Goal: Use online tool/utility: Use online tool/utility

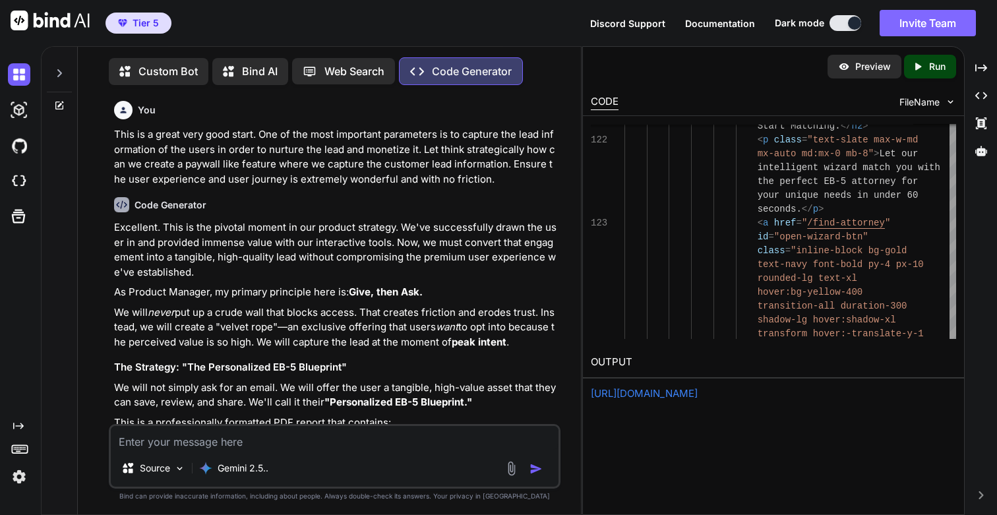
scroll to position [69, 0]
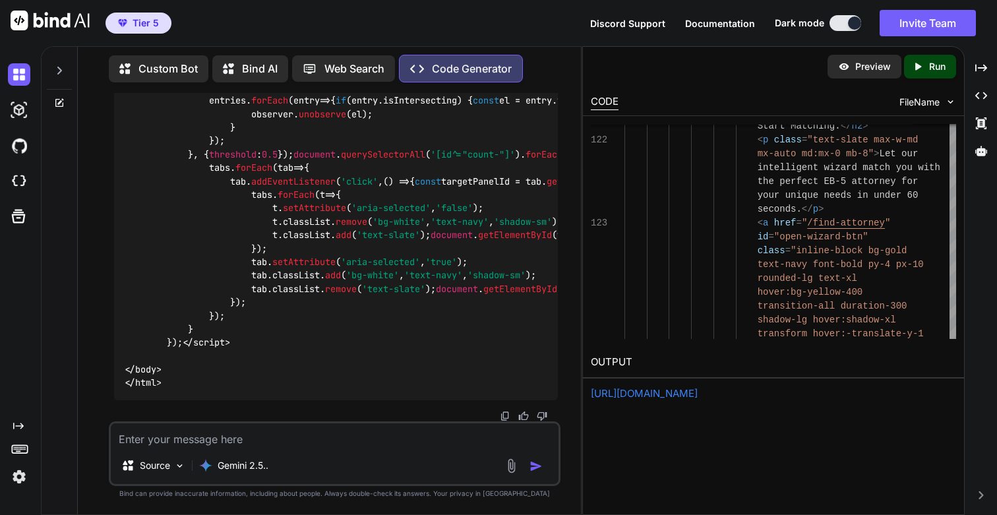
click at [922, 72] on icon "Created with Pixso." at bounding box center [918, 67] width 12 height 12
click at [671, 389] on link "[URL][DOMAIN_NAME]" at bounding box center [644, 393] width 107 height 13
click at [659, 392] on link "[URL][DOMAIN_NAME]" at bounding box center [644, 393] width 107 height 13
click at [688, 390] on link "[URL][DOMAIN_NAME]" at bounding box center [644, 393] width 107 height 13
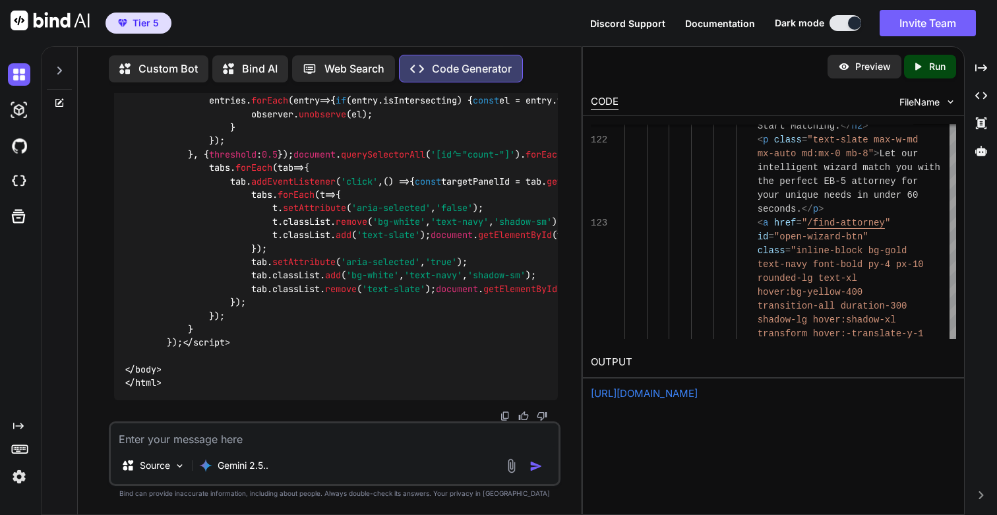
click at [199, 441] on textarea at bounding box center [334, 436] width 447 height 24
paste textarea "EB-5 visa"
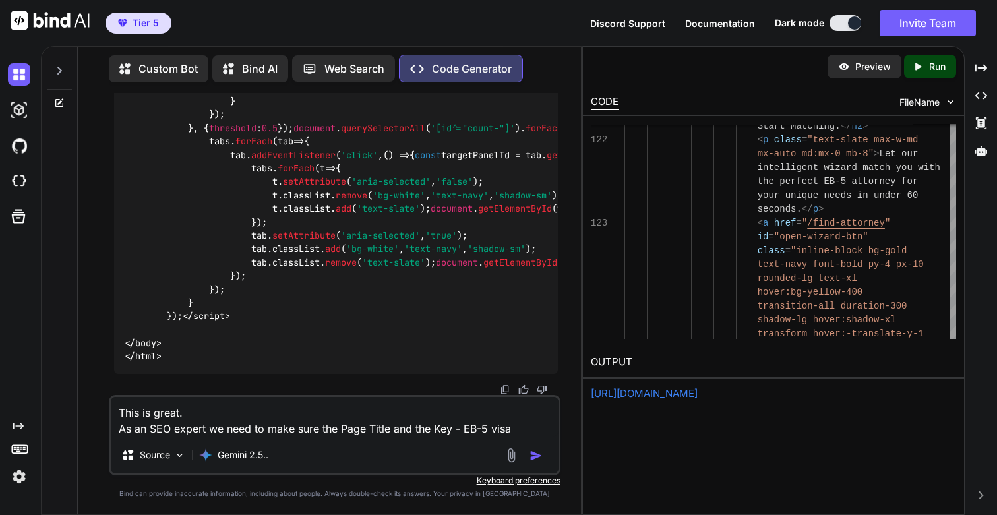
click at [258, 425] on textarea "This is great. As an SEO expert we need to make sure the Page Title and the Key…" at bounding box center [334, 417] width 447 height 40
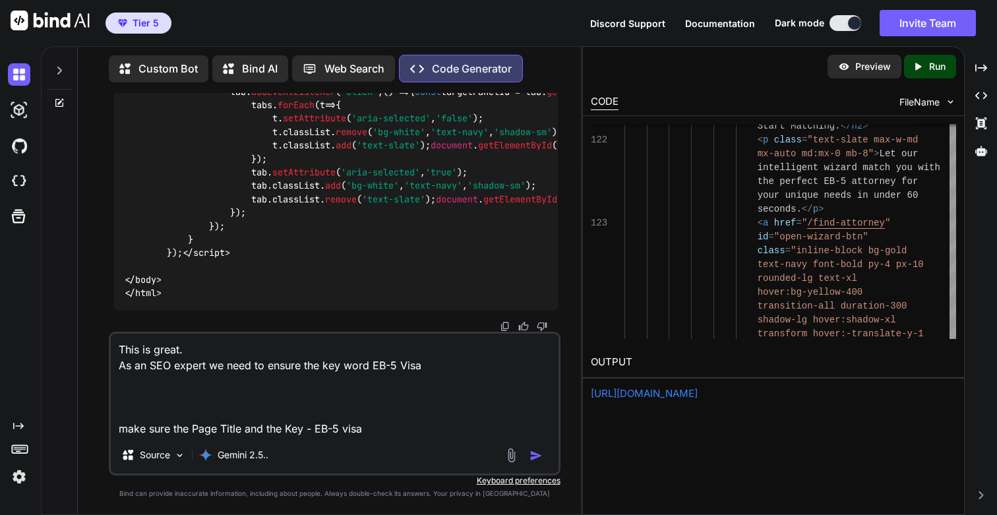
paste textarea "Title optimized? Meta description? H1 present and unique? Primary keyword used …"
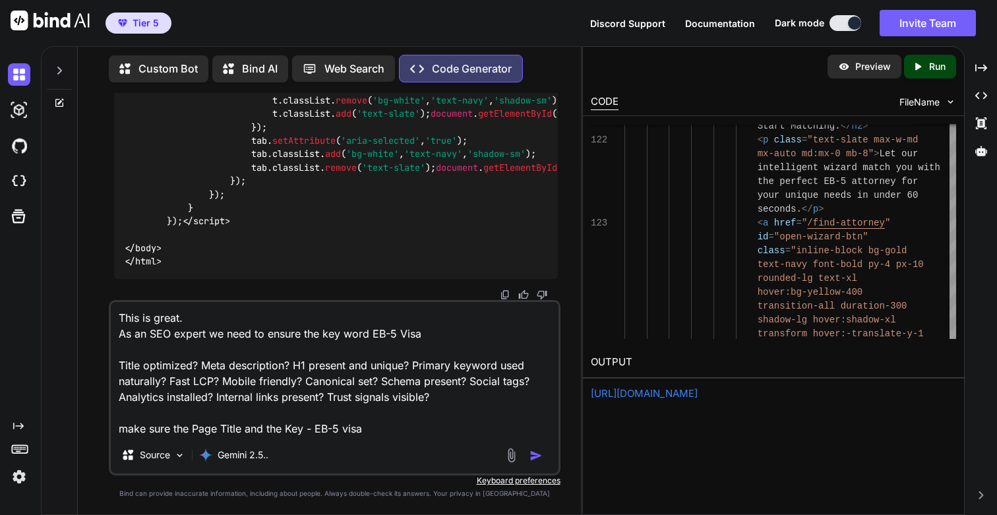
click at [198, 431] on textarea "This is great. As an SEO expert we need to ensure the key word EB-5 Visa Title …" at bounding box center [334, 369] width 447 height 135
click at [461, 338] on textarea "This is great. As an SEO expert we need to ensure the key word EB-5 Visa Title …" at bounding box center [334, 369] width 447 height 135
click at [193, 363] on textarea "This is great. As an SEO expert we need to ensure the key word EB-5 Visa is ali…" at bounding box center [334, 369] width 447 height 135
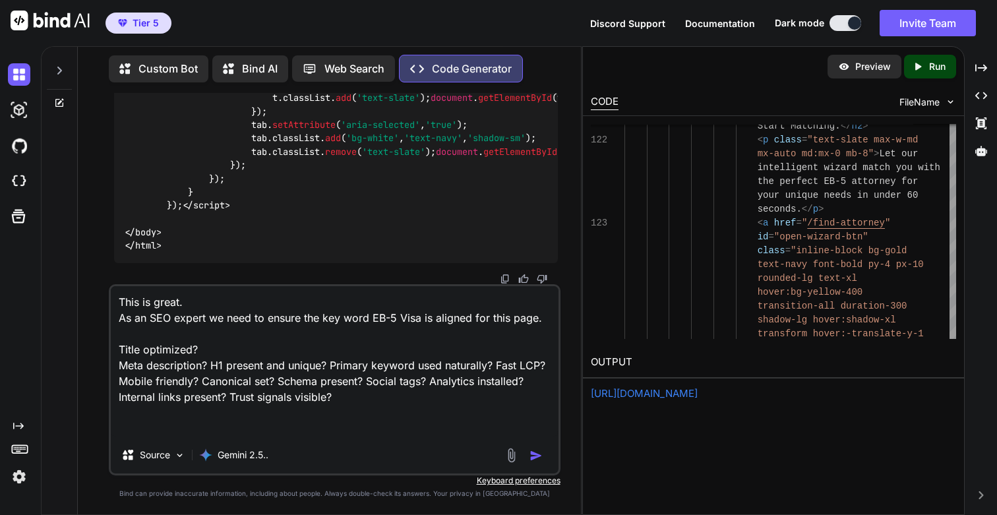
click at [224, 345] on textarea "This is great. As an SEO expert we need to ensure the key word EB-5 Visa is ali…" at bounding box center [334, 361] width 447 height 150
click at [214, 365] on textarea "This is great. As an SEO expert we need to ensure the key word EB-5 Visa is ali…" at bounding box center [334, 361] width 447 height 150
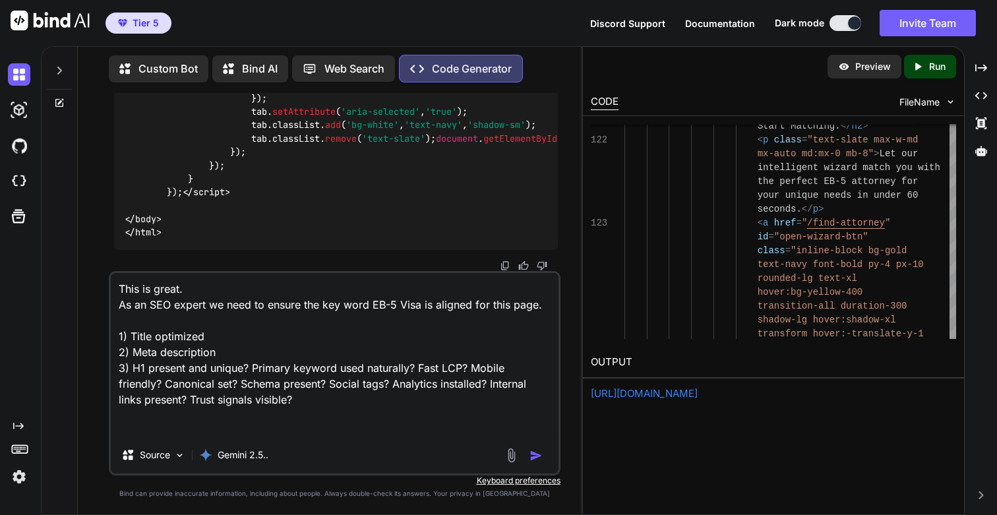
click at [249, 367] on textarea "This is great. As an SEO expert we need to ensure the key word EB-5 Visa is ali…" at bounding box center [334, 355] width 447 height 164
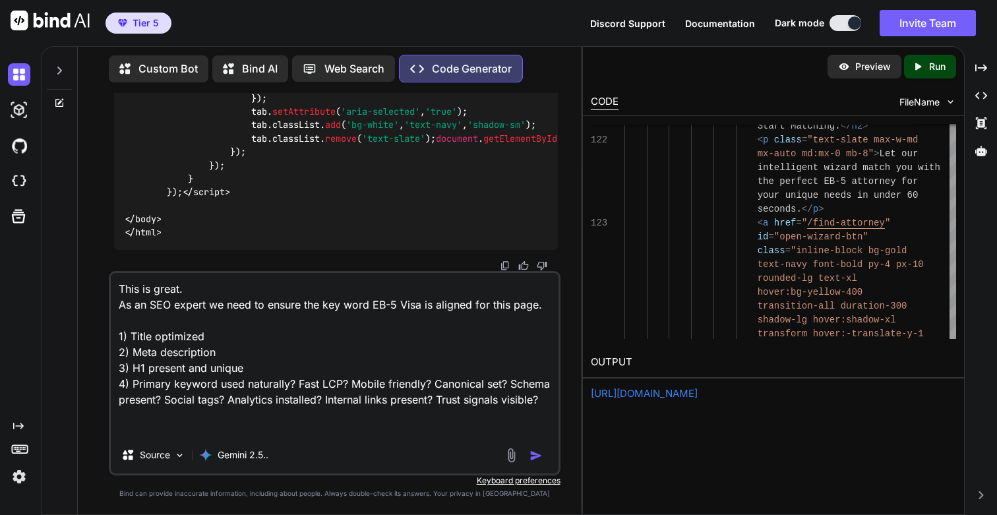
click at [297, 386] on textarea "This is great. As an SEO expert we need to ensure the key word EB-5 Visa is ali…" at bounding box center [334, 355] width 447 height 164
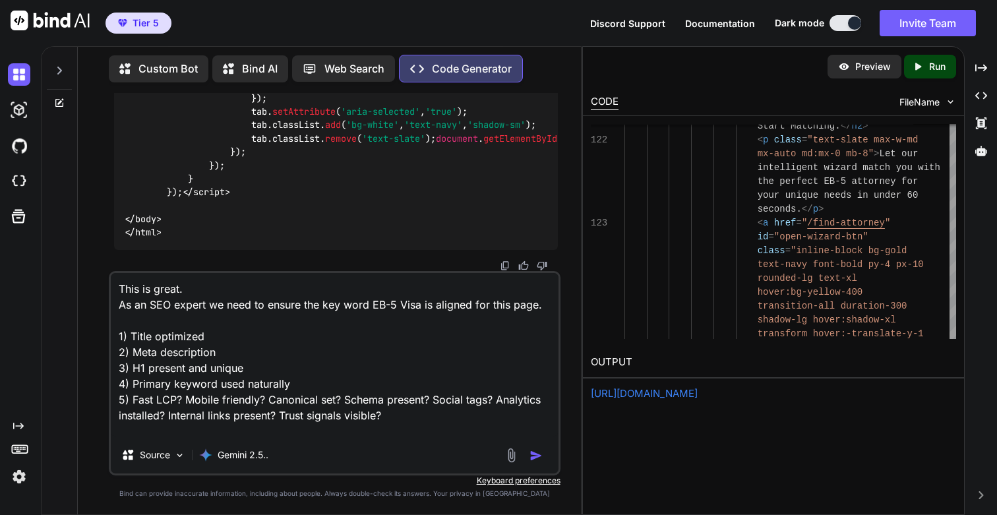
click at [187, 401] on textarea "This is great. As an SEO expert we need to ensure the key word EB-5 Visa is ali…" at bounding box center [334, 355] width 447 height 164
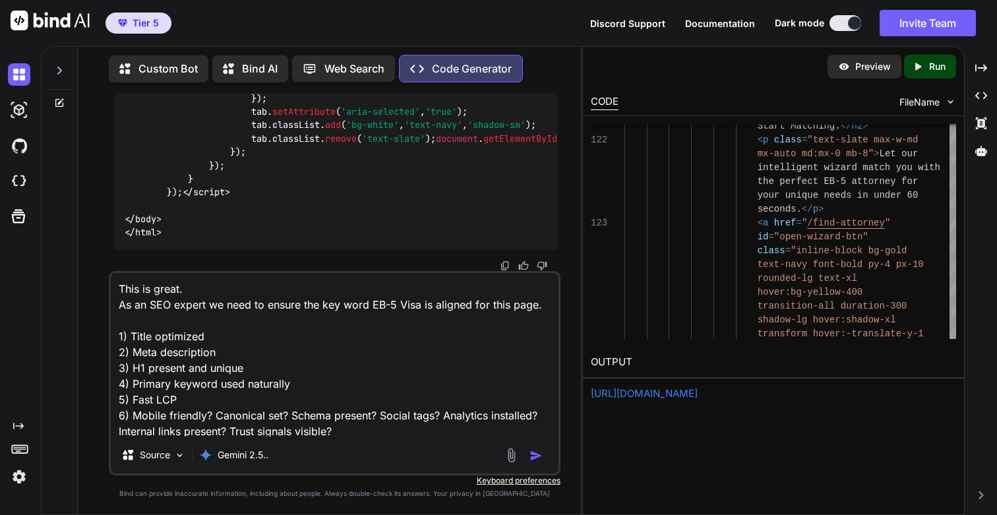
click at [216, 416] on textarea "This is great. As an SEO expert we need to ensure the key word EB-5 Visa is ali…" at bounding box center [334, 355] width 447 height 164
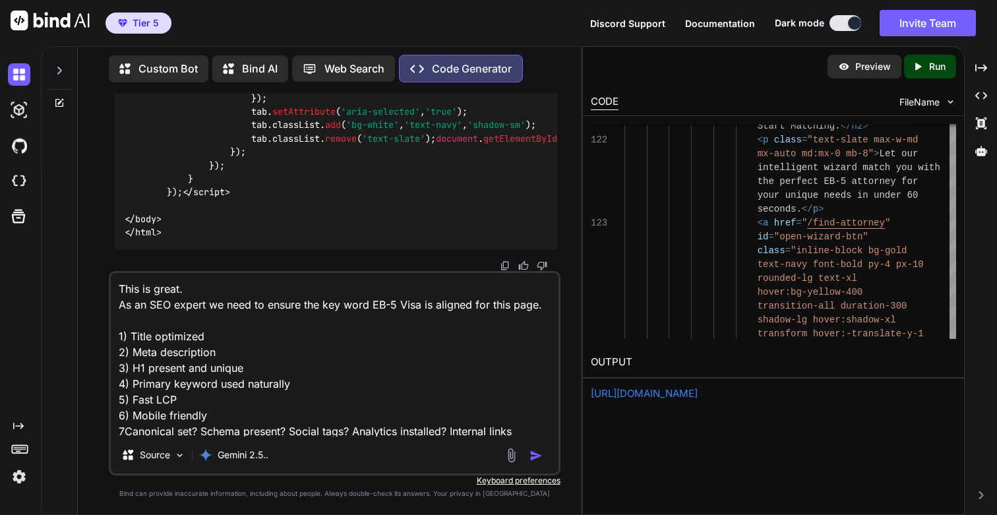
scroll to position [1, 0]
click at [207, 433] on textarea "This is great. As an SEO expert we need to ensure the key word EB-5 Visa is ali…" at bounding box center [334, 355] width 447 height 164
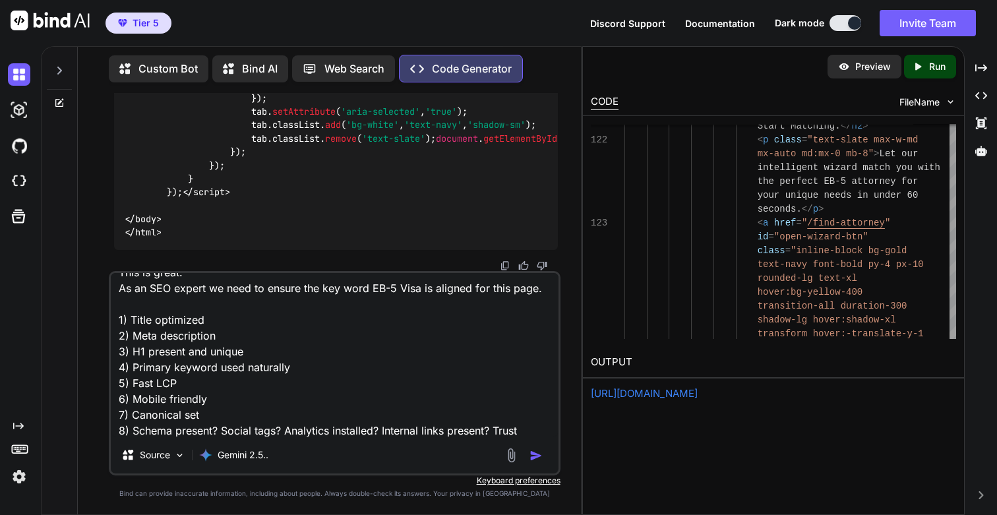
click at [220, 430] on textarea "This is great. As an SEO expert we need to ensure the key word EB-5 Visa is ali…" at bounding box center [334, 355] width 447 height 164
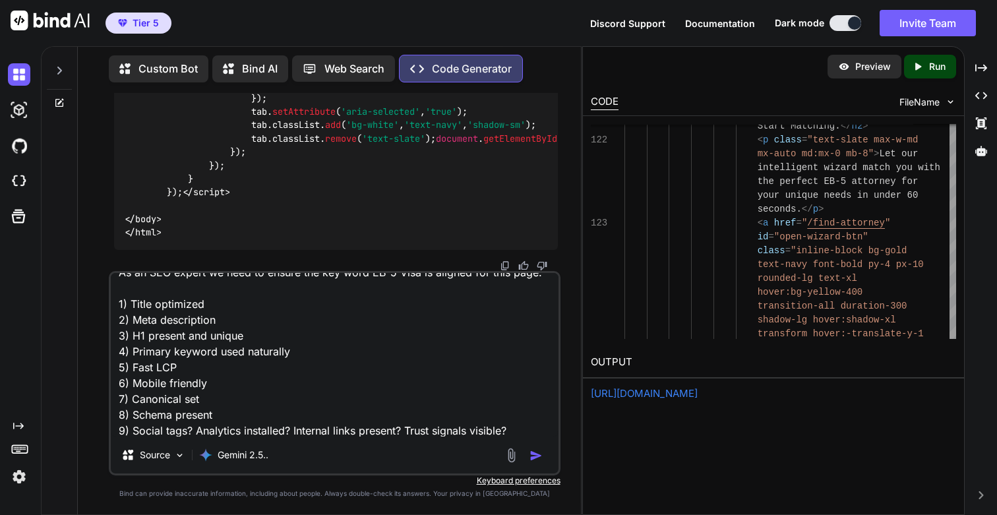
scroll to position [66, 0]
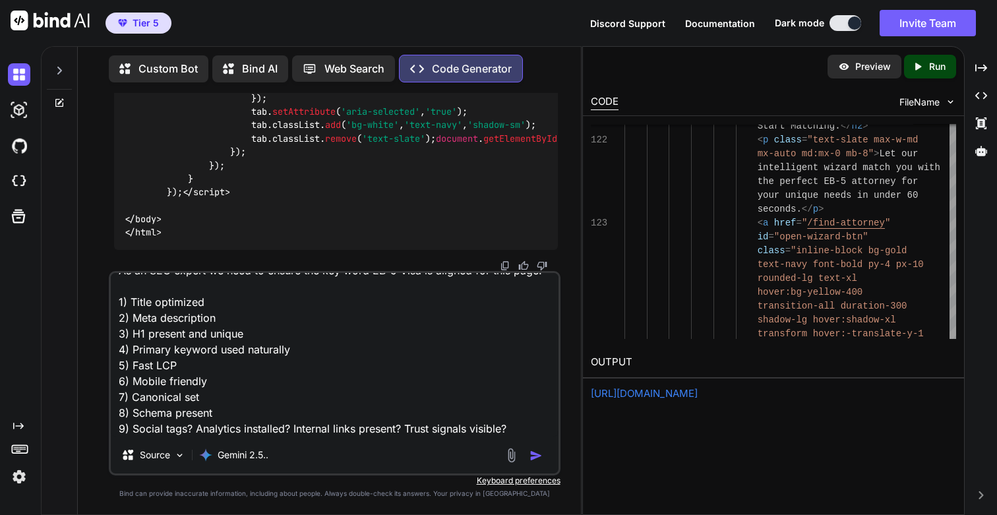
click at [197, 395] on textarea "This is great. As an SEO expert we need to ensure the key word EB-5 Visa is ali…" at bounding box center [334, 355] width 447 height 164
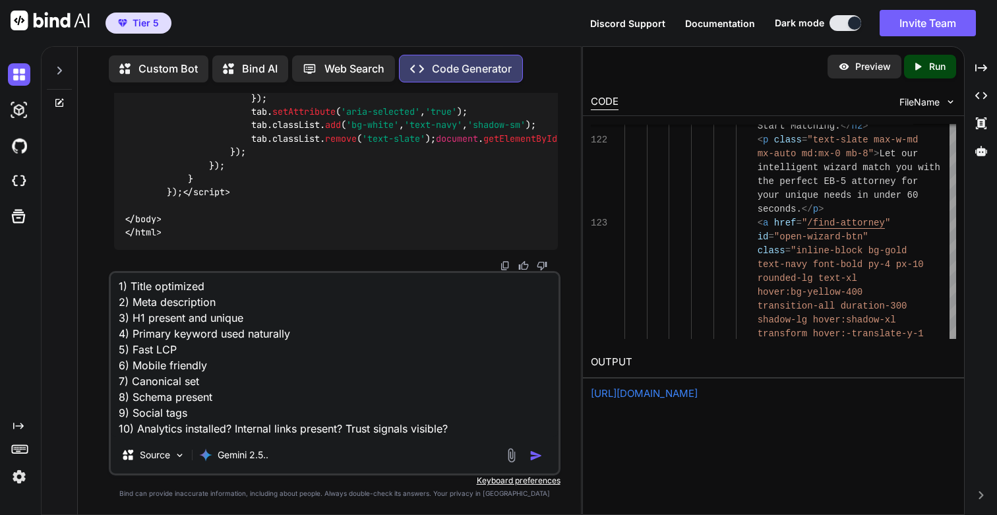
click at [233, 413] on textarea "This is great. As an SEO expert we need to ensure the key word EB-5 Visa is ali…" at bounding box center [334, 355] width 447 height 164
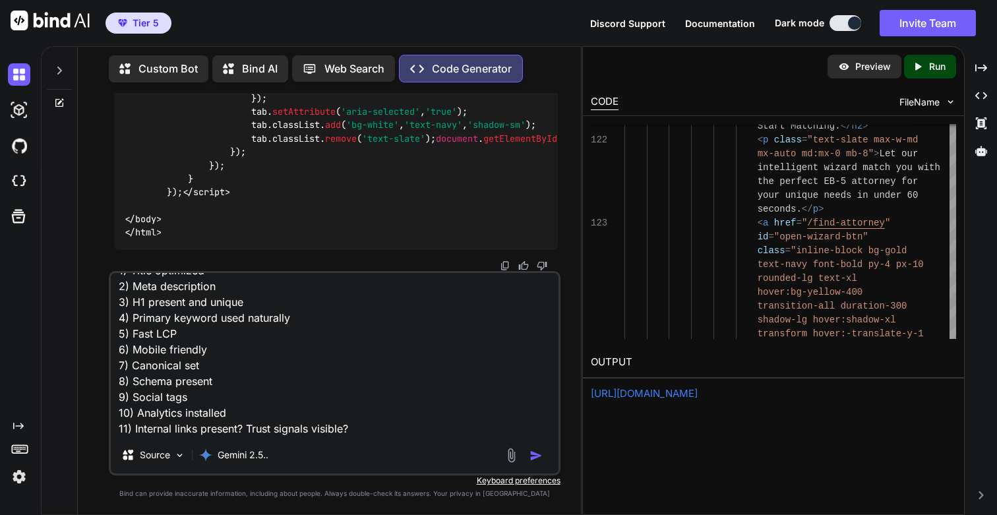
click at [249, 425] on textarea "This is great. As an SEO expert we need to ensure the key word EB-5 Visa is ali…" at bounding box center [334, 355] width 447 height 164
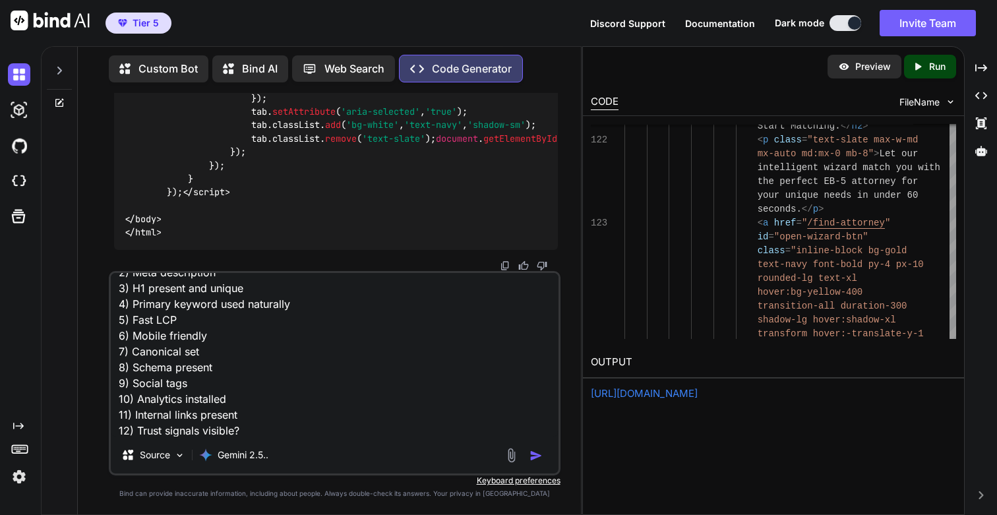
click at [278, 427] on textarea "This is great. As an SEO expert we need to ensure the key word EB-5 Visa is ali…" at bounding box center [334, 355] width 447 height 164
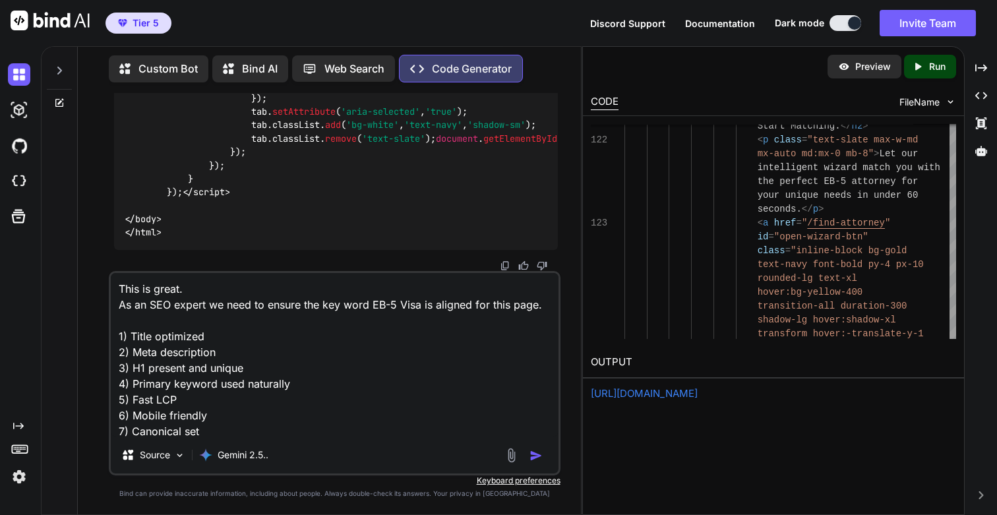
type textarea "This is great. As an SEO expert we need to ensure the key word EB-5 Visa is ali…"
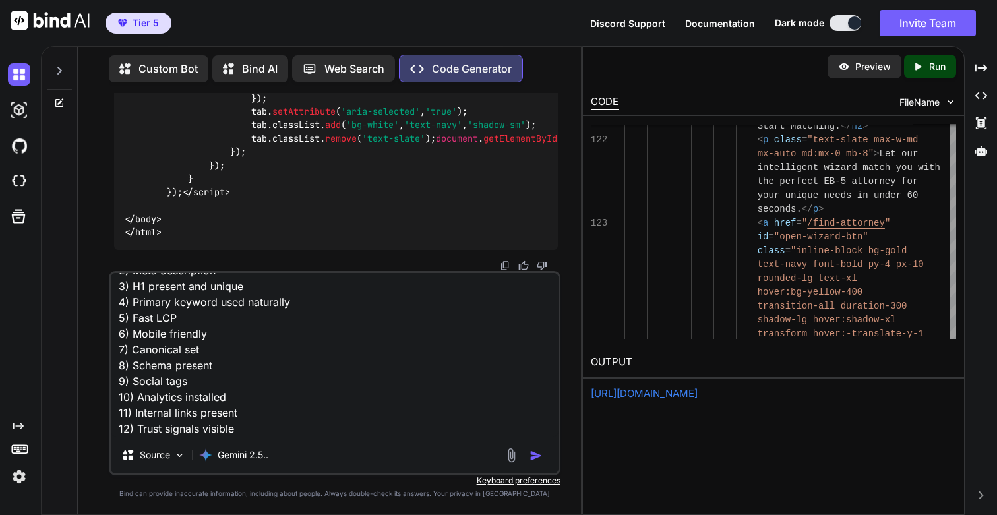
click at [540, 453] on img "button" at bounding box center [536, 455] width 13 height 13
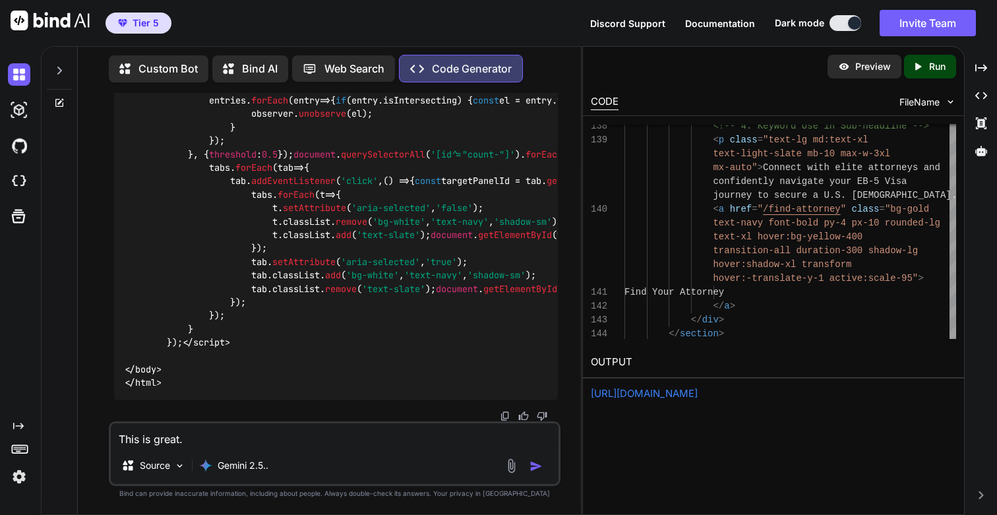
scroll to position [81367, 0]
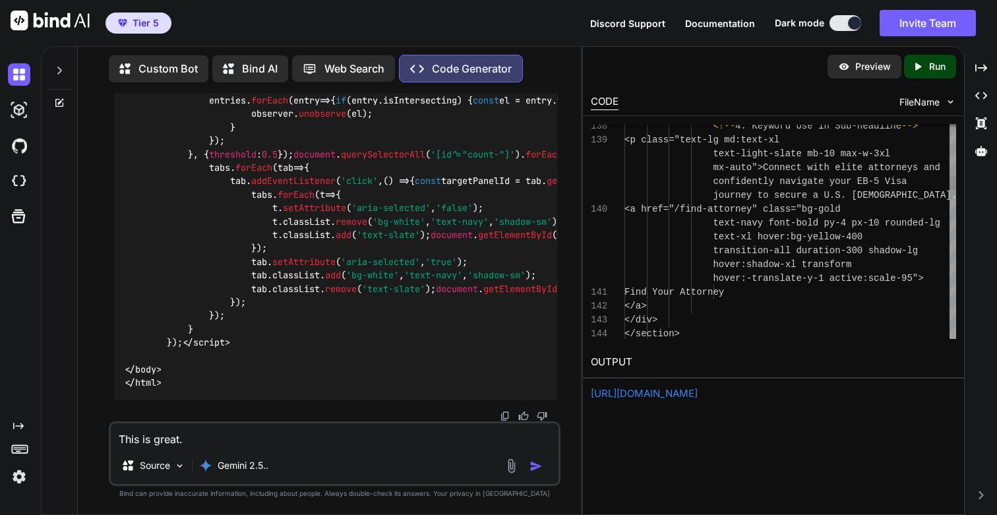
scroll to position [13, 0]
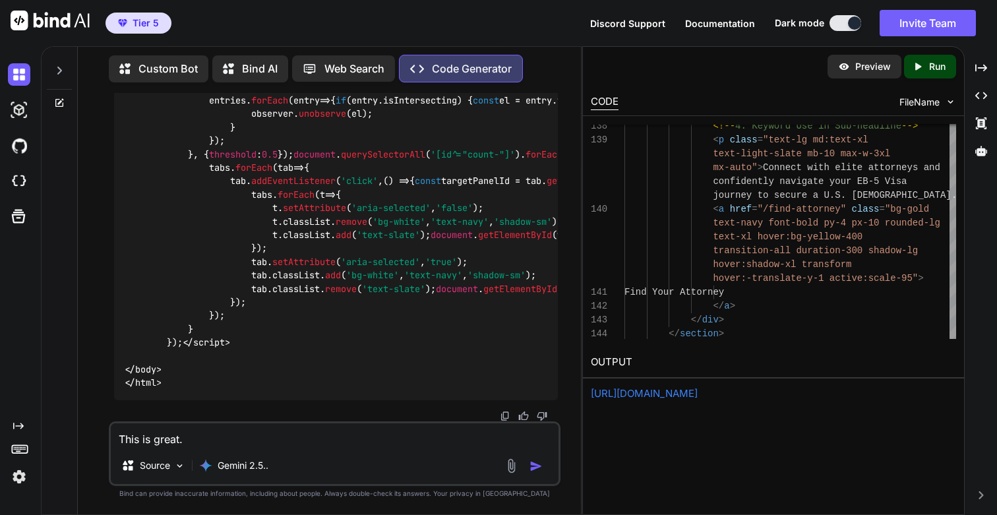
click at [928, 67] on icon "Created with Pixso." at bounding box center [920, 67] width 17 height 12
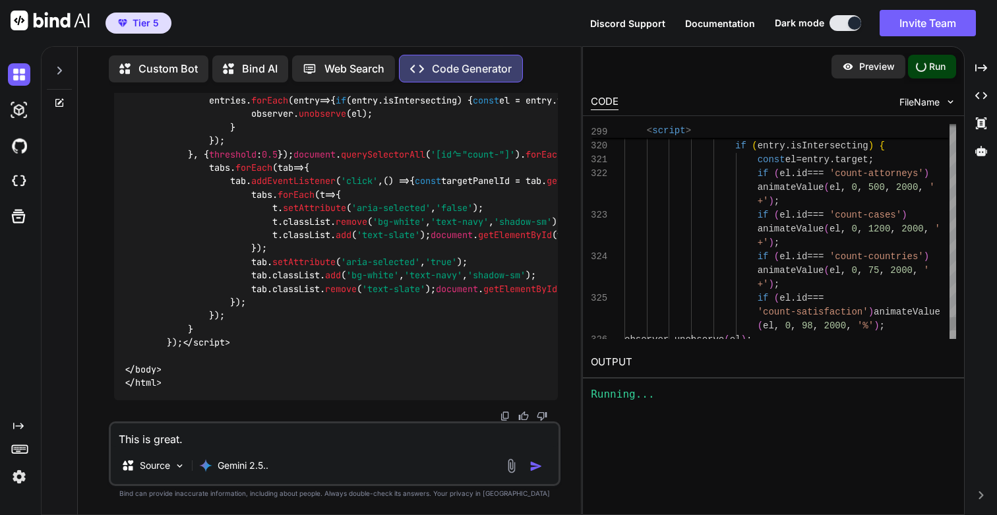
scroll to position [0, 0]
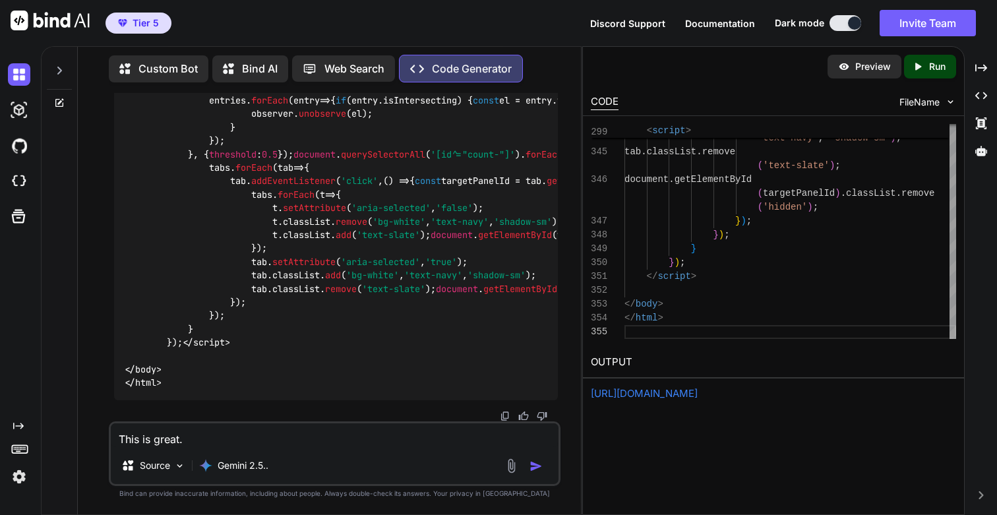
click at [672, 393] on link "[URL][DOMAIN_NAME]" at bounding box center [644, 393] width 107 height 13
click at [256, 436] on textarea "This is great. As an SEO expert we need to ensure the key word EB-5 Visa is ali…" at bounding box center [334, 436] width 447 height 24
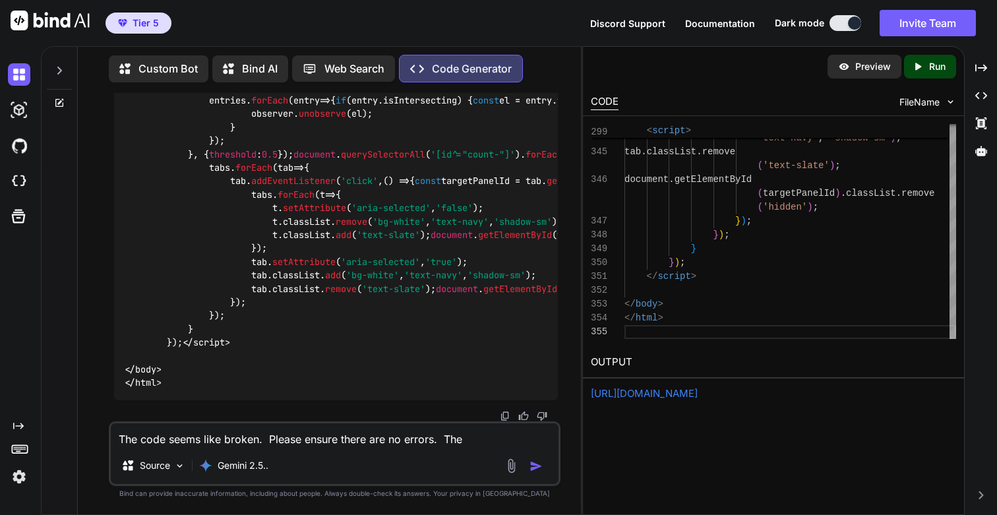
click at [352, 443] on textarea "The code seems like broken. Please ensure there are no errors. The" at bounding box center [334, 436] width 447 height 24
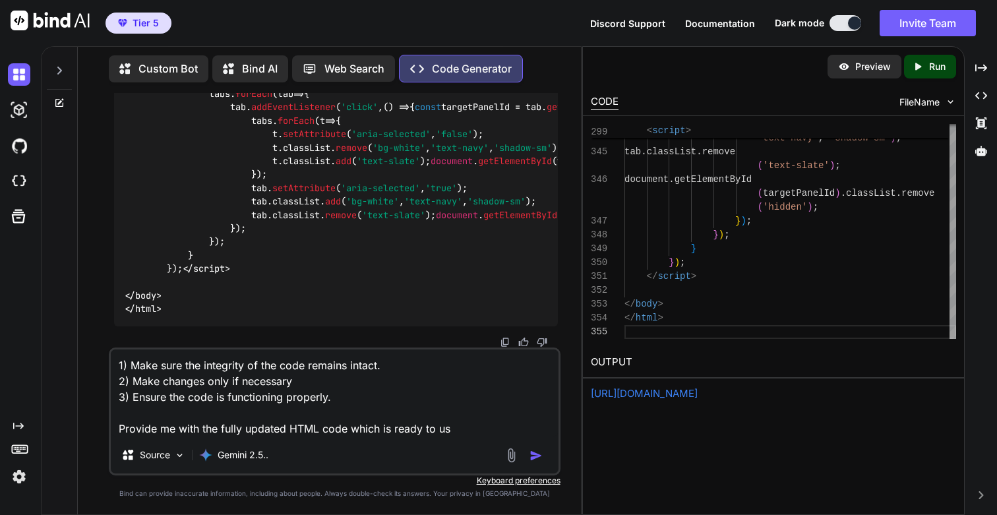
type textarea "1) Make sure the integrity of the code remains intact. 2) Make changes only if …"
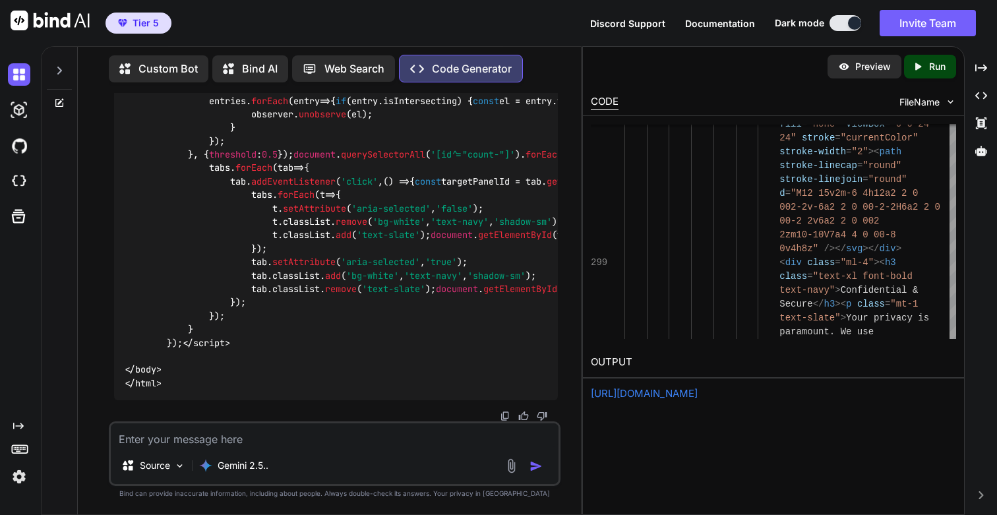
scroll to position [92702, 0]
click at [944, 66] on p "Run" at bounding box center [938, 66] width 16 height 13
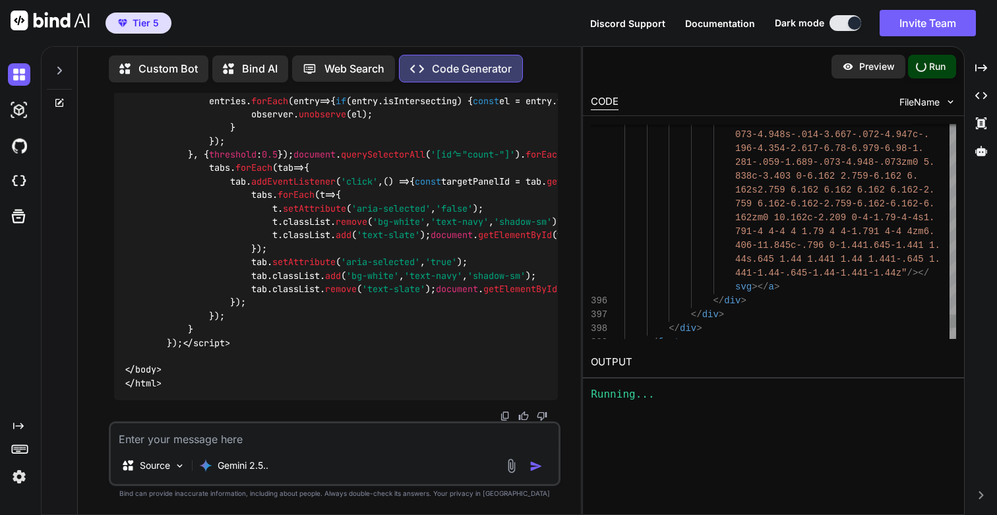
scroll to position [42, 0]
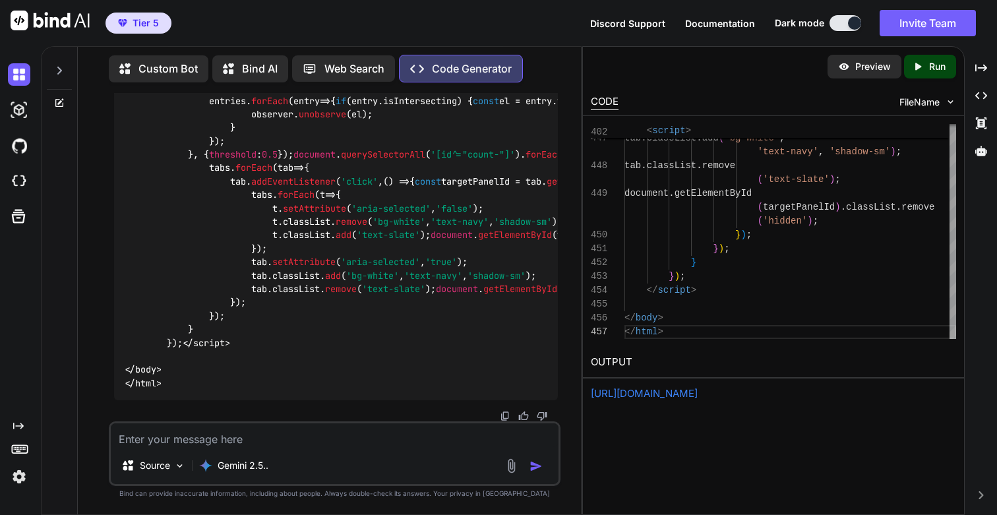
click at [673, 393] on link "[URL][DOMAIN_NAME]" at bounding box center [644, 393] width 107 height 13
